Goal: Task Accomplishment & Management: Complete application form

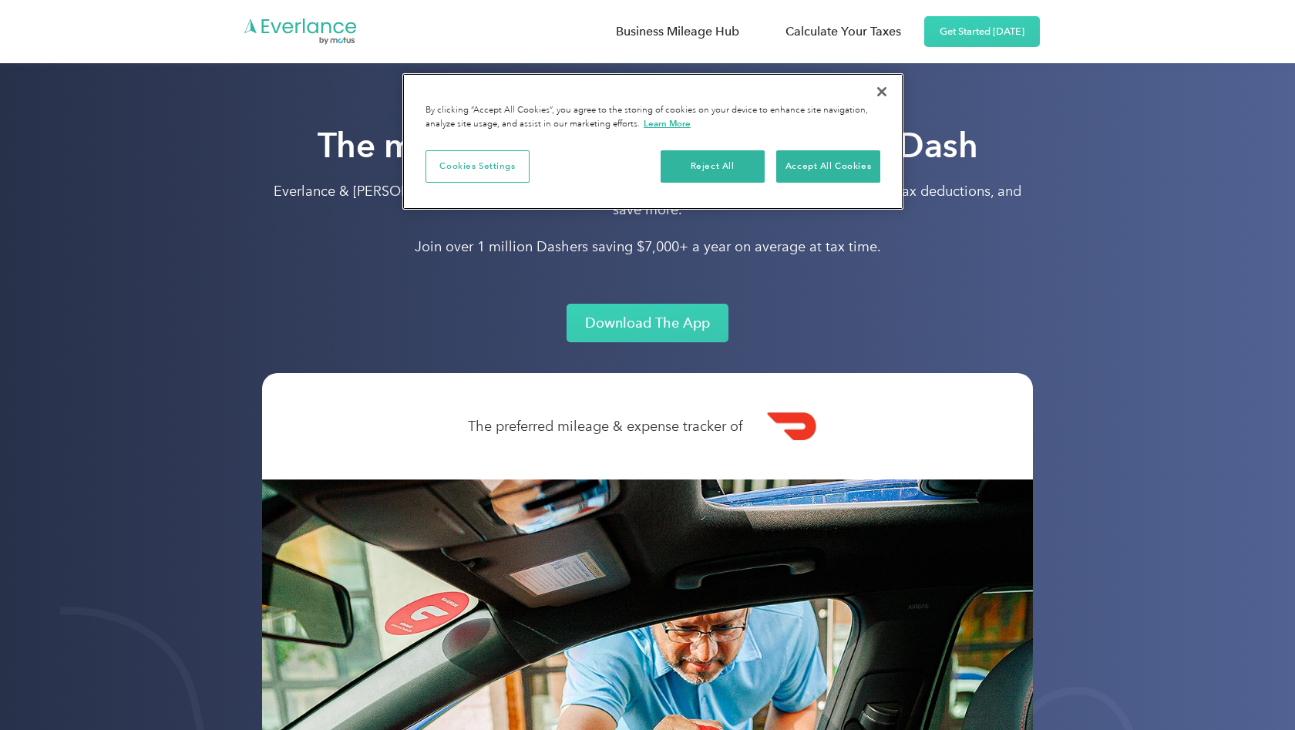
click at [883, 90] on button "Close" at bounding box center [882, 92] width 34 height 34
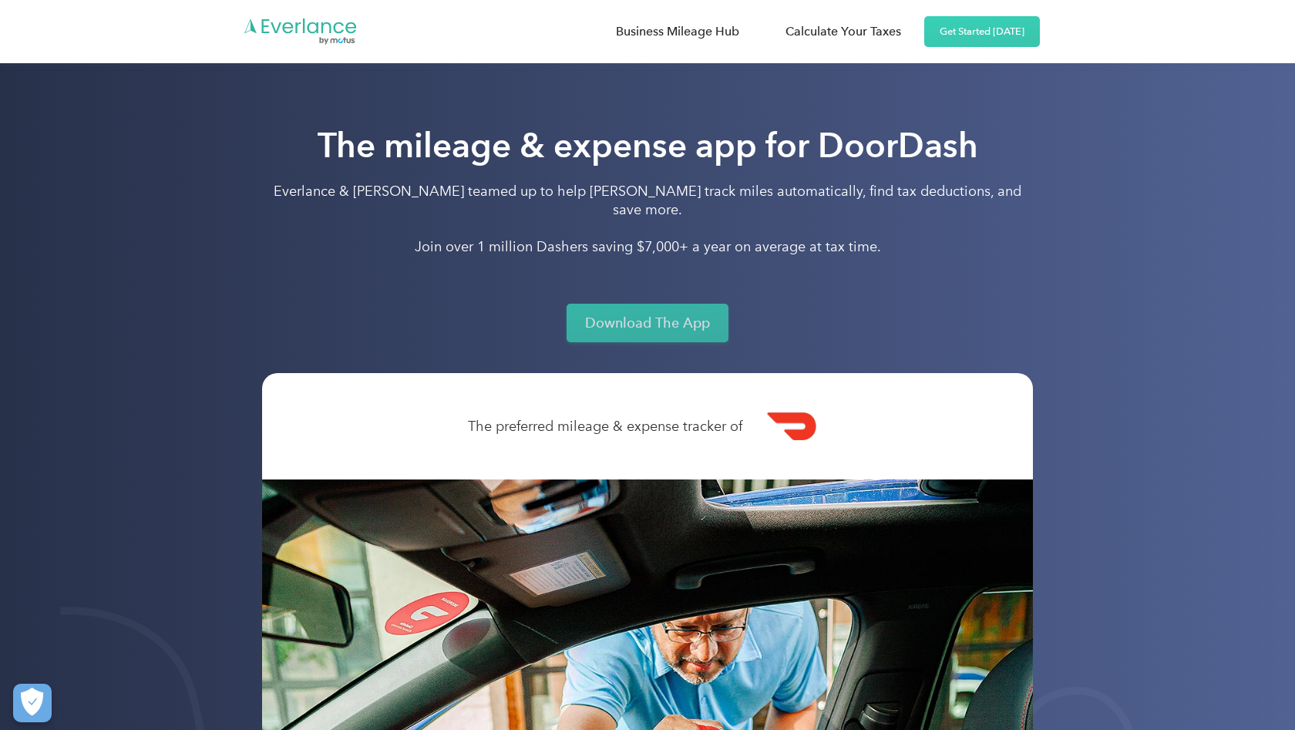
click at [672, 304] on link "Download The App" at bounding box center [648, 323] width 162 height 39
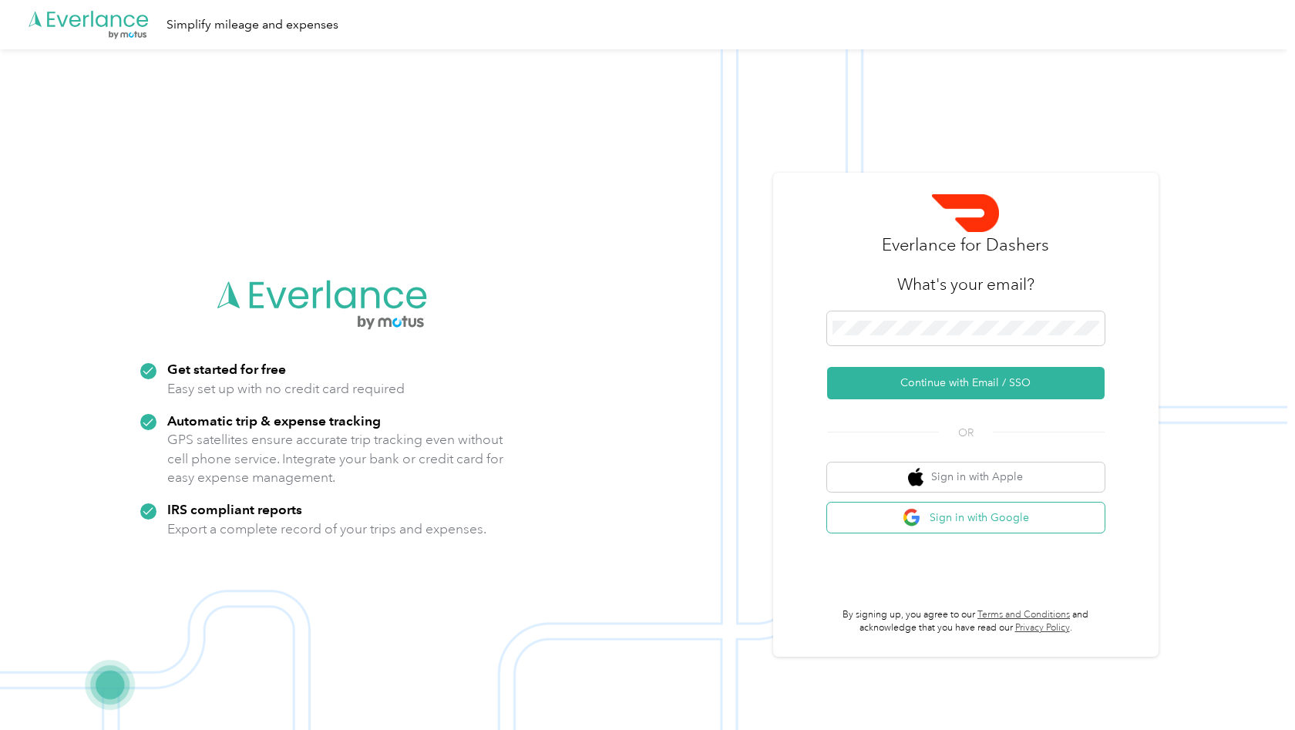
click at [922, 520] on img "button" at bounding box center [912, 517] width 19 height 19
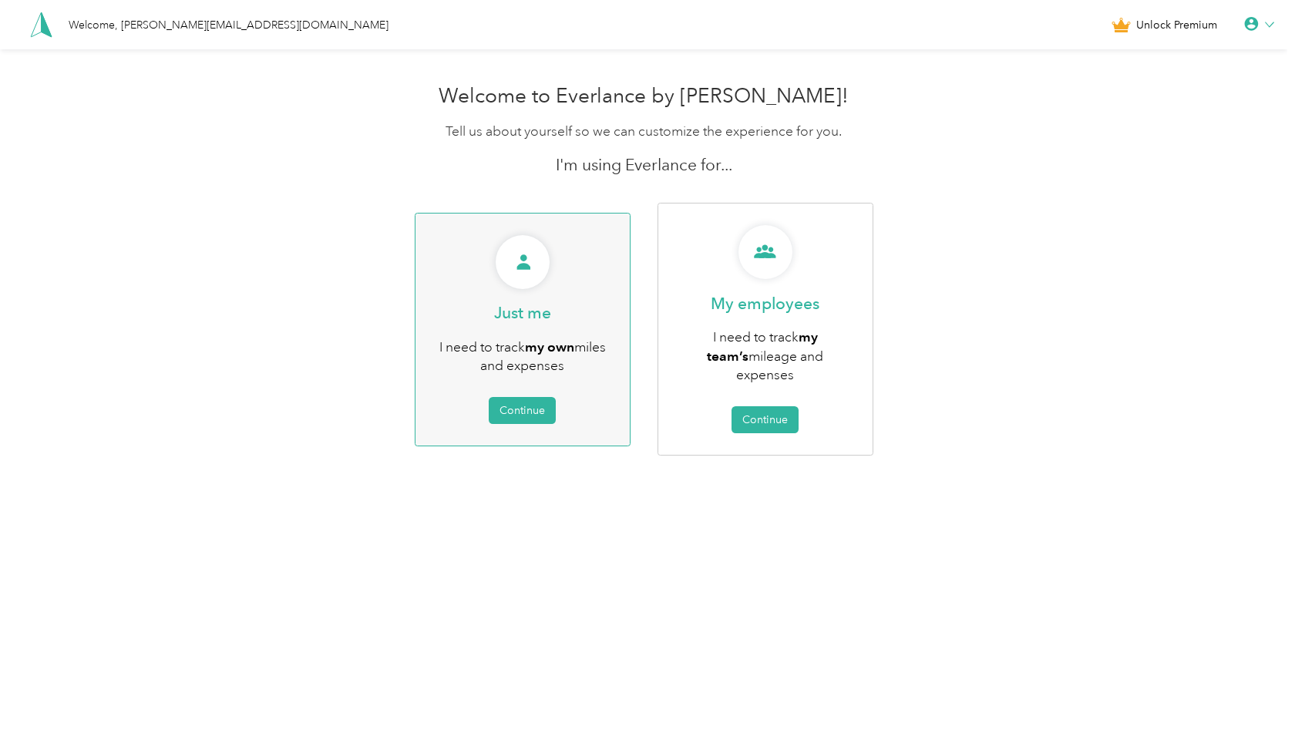
drag, startPoint x: 908, startPoint y: 473, endPoint x: 617, endPoint y: 409, distance: 298.2
click at [617, 409] on div "Welcome to Everlance by [PERSON_NAME]! Tell us about yourself so we can customi…" at bounding box center [644, 303] width 1288 height 455
click at [614, 409] on div "Just me I need to track my own miles and expenses Continue" at bounding box center [523, 330] width 216 height 234
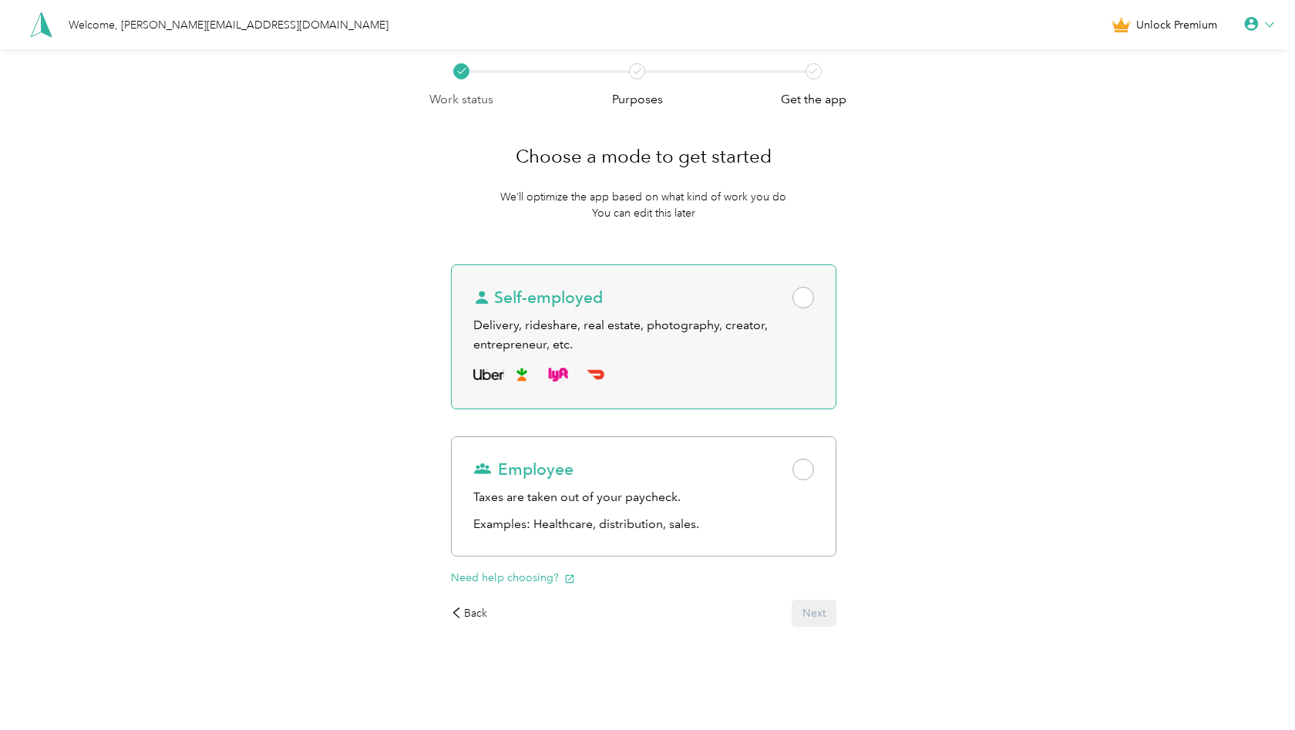
click at [689, 344] on div "Delivery, rideshare, real estate, photography, creator, entrepreneur, etc." at bounding box center [644, 335] width 342 height 38
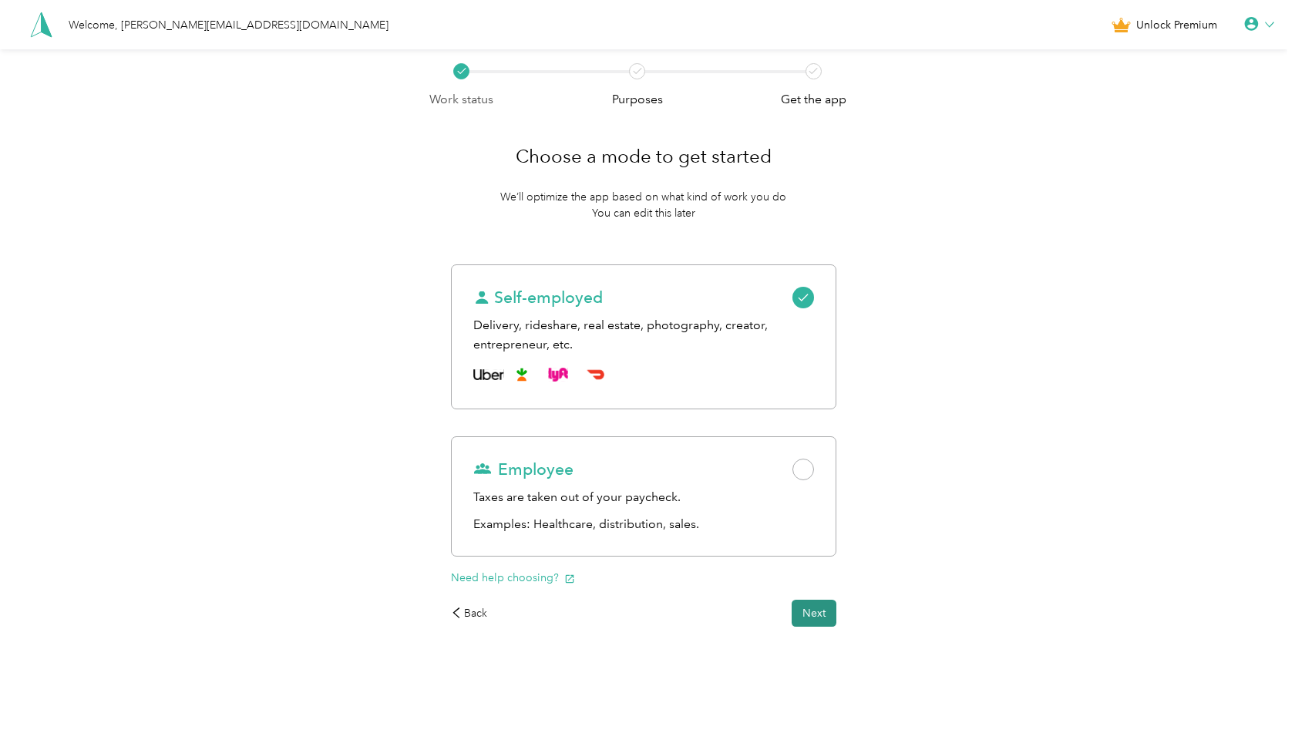
click at [823, 620] on button "Next" at bounding box center [814, 613] width 45 height 27
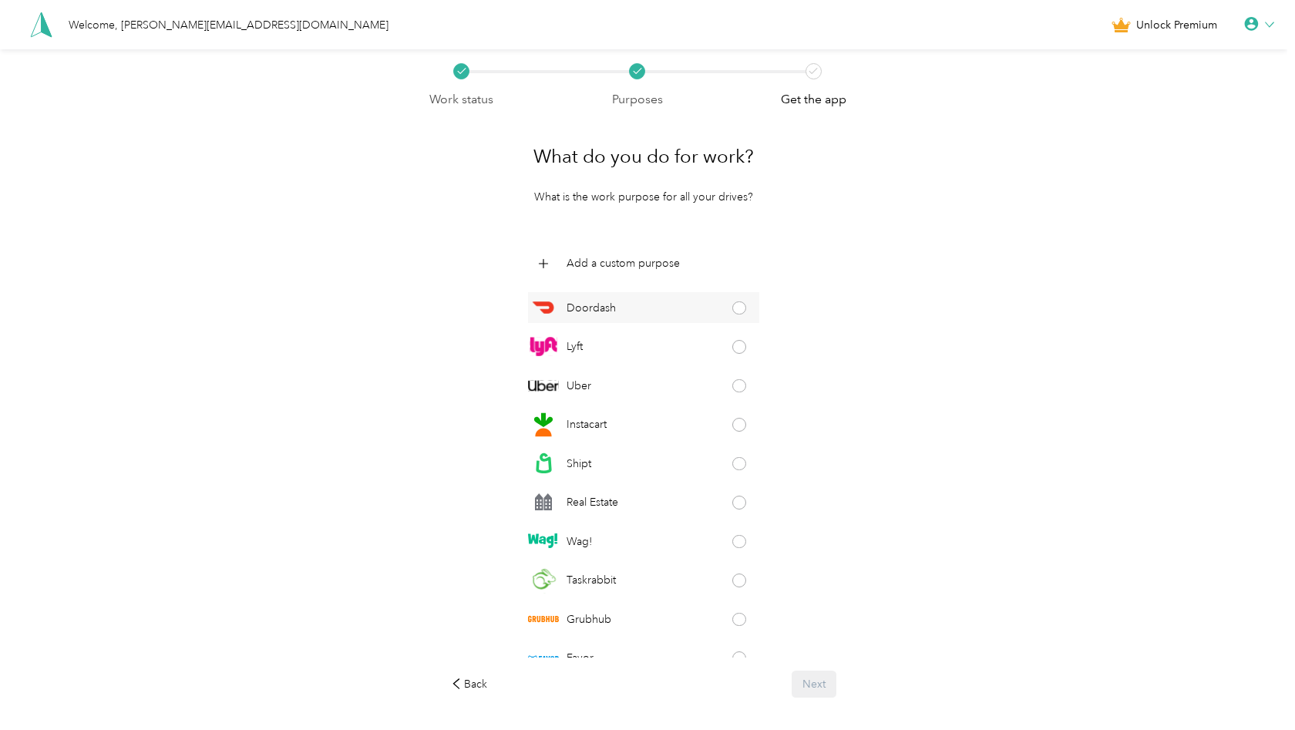
click at [737, 312] on span at bounding box center [739, 308] width 14 height 14
click at [812, 687] on button "Next" at bounding box center [814, 684] width 45 height 27
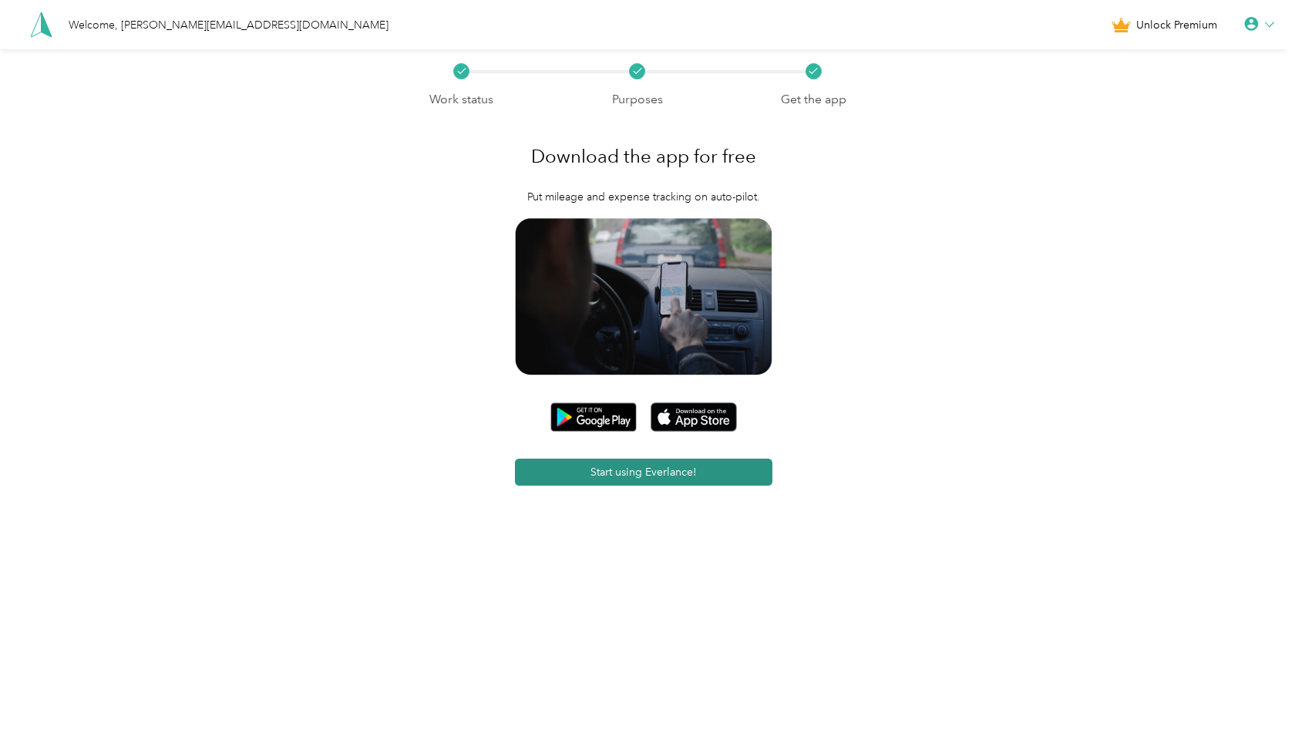
click at [709, 475] on button "Start using Everlance!" at bounding box center [644, 472] width 258 height 27
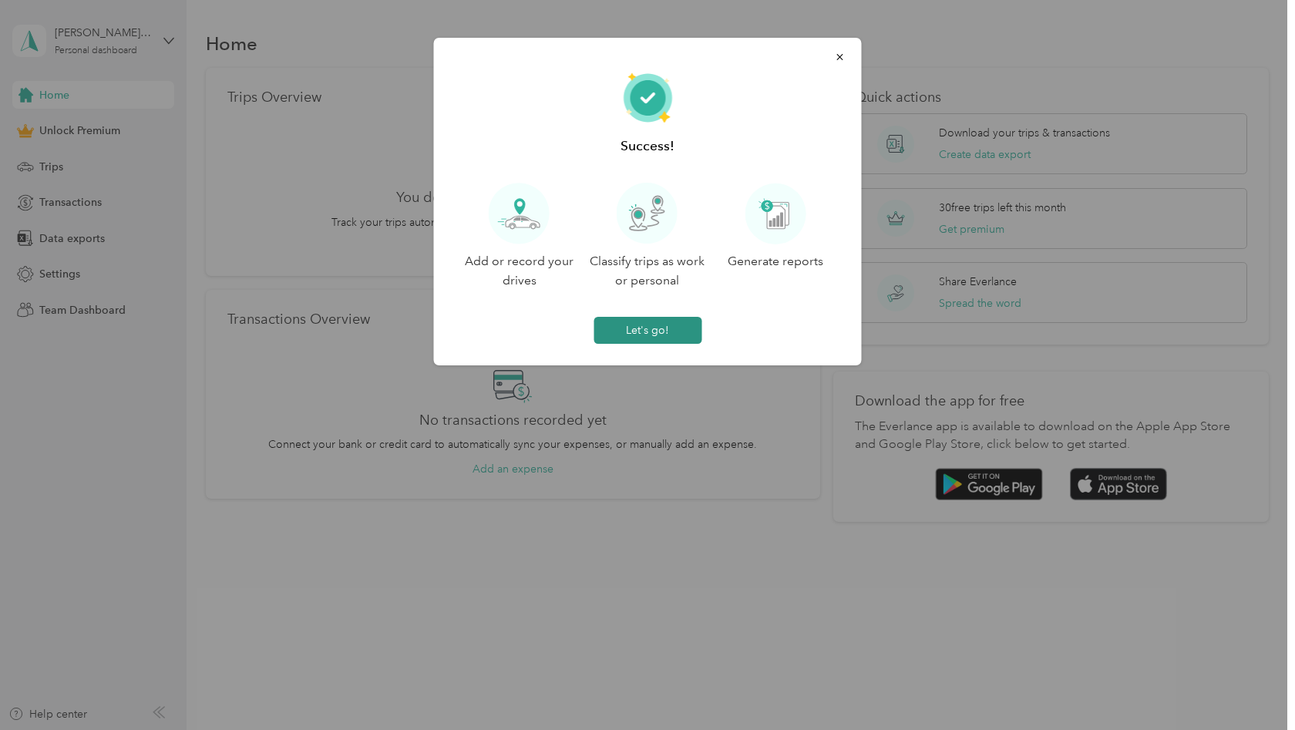
click at [679, 328] on button "Let's go!" at bounding box center [648, 330] width 108 height 27
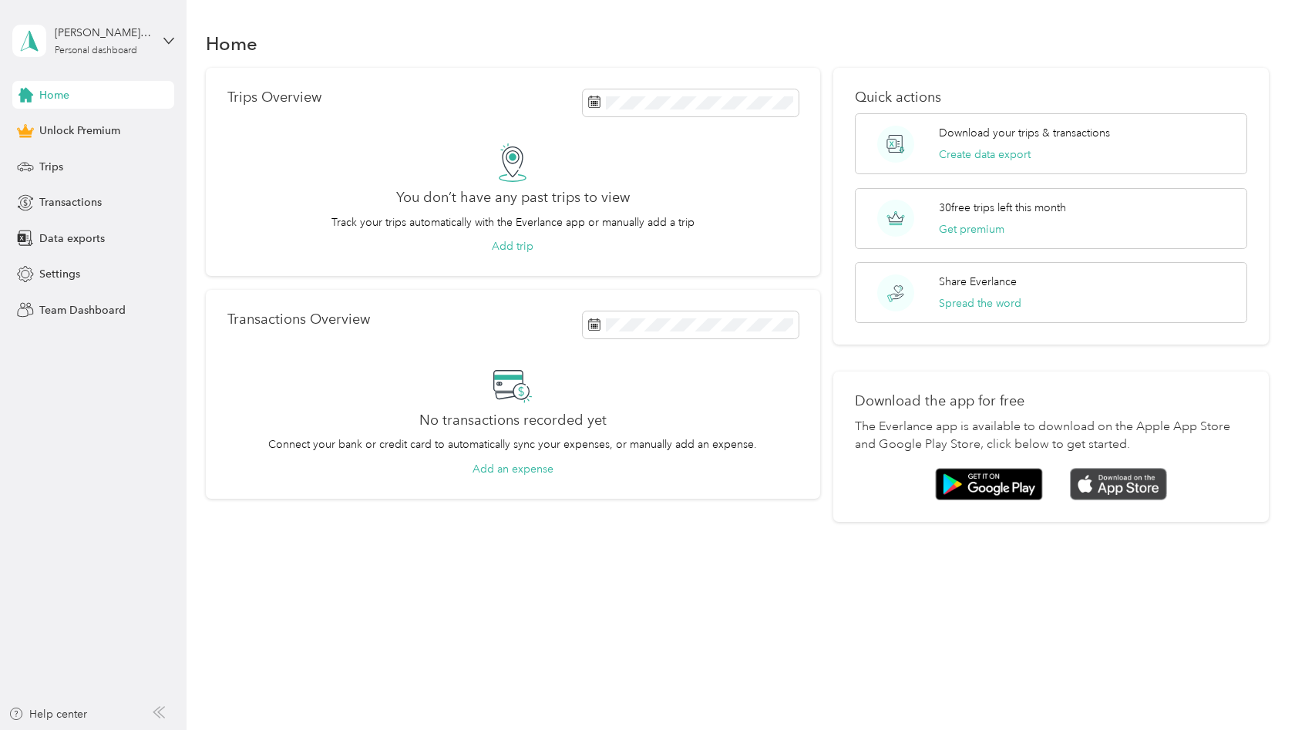
click at [1126, 491] on img at bounding box center [1118, 484] width 97 height 33
